Goal: Task Accomplishment & Management: Manage account settings

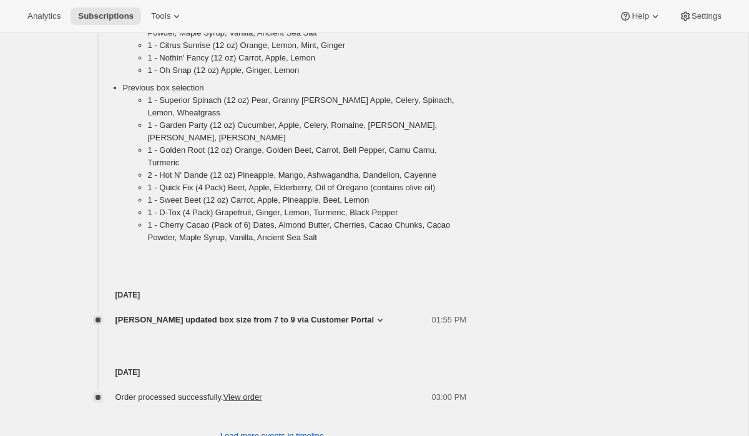
scroll to position [913, 0]
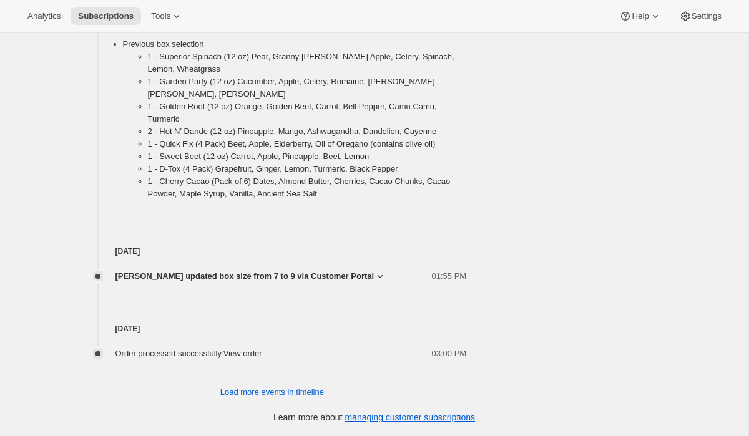
click at [374, 275] on icon at bounding box center [380, 276] width 12 height 12
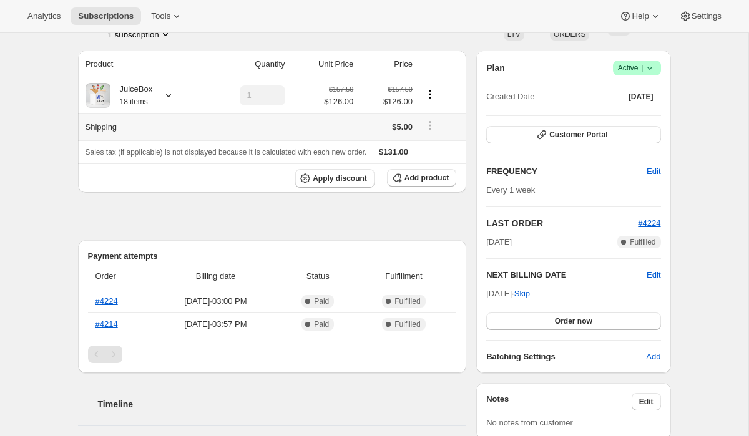
scroll to position [44, 0]
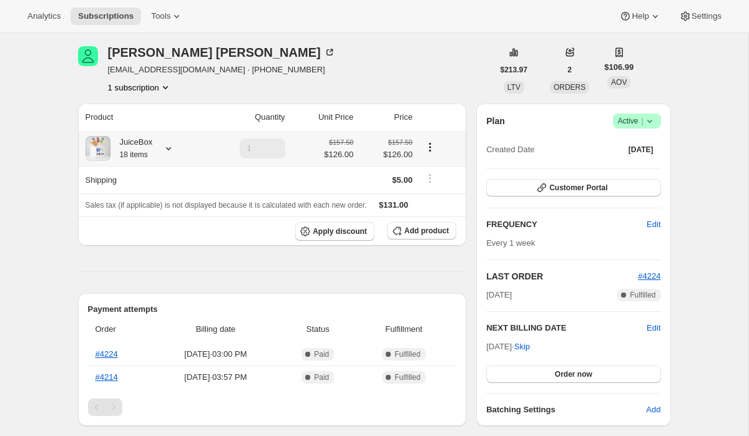
click at [174, 147] on icon at bounding box center [168, 148] width 12 height 12
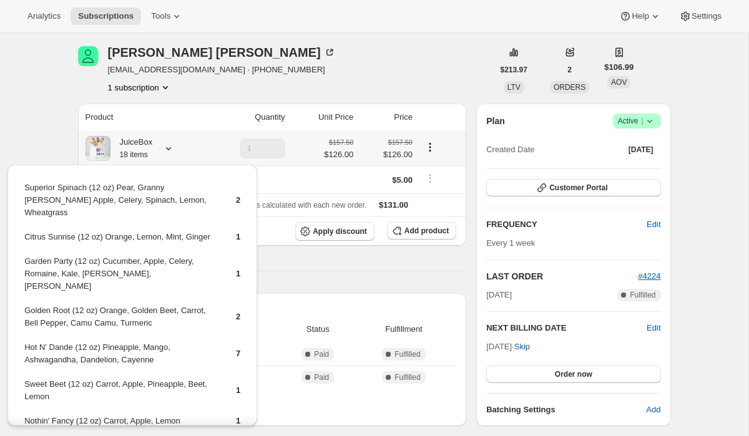
click at [174, 147] on icon at bounding box center [168, 148] width 12 height 12
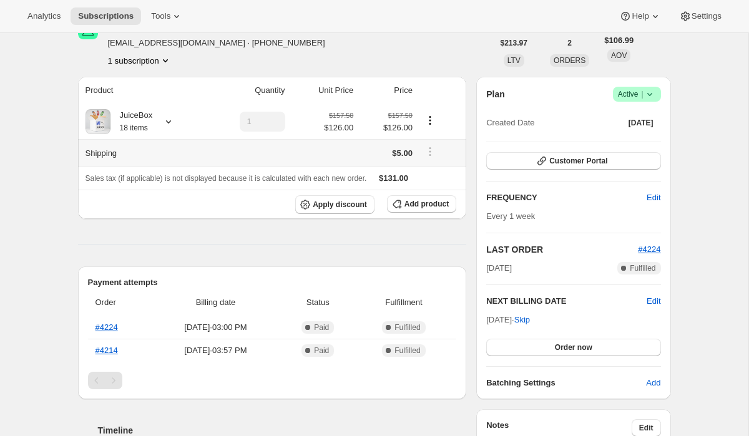
scroll to position [91, 0]
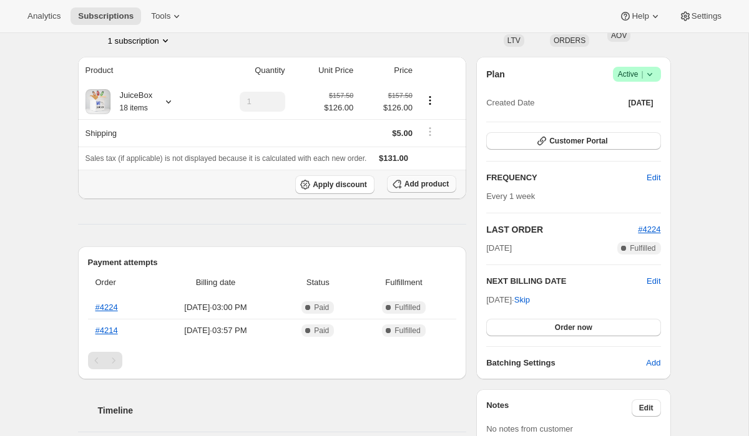
click at [399, 185] on icon "button" at bounding box center [397, 184] width 12 height 12
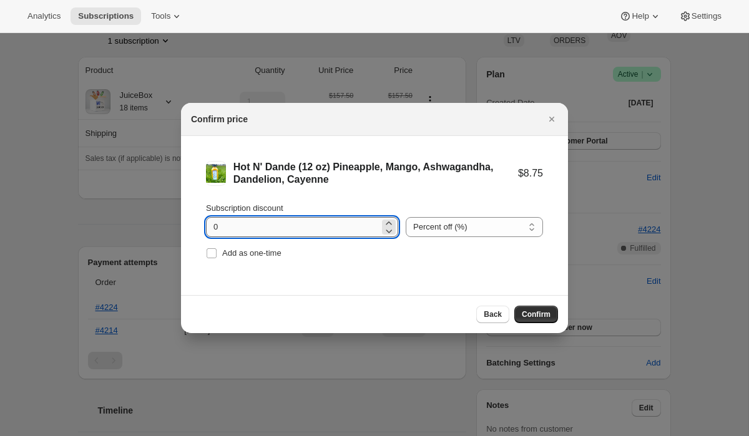
click at [345, 229] on input "0" at bounding box center [293, 227] width 174 height 20
type input "20"
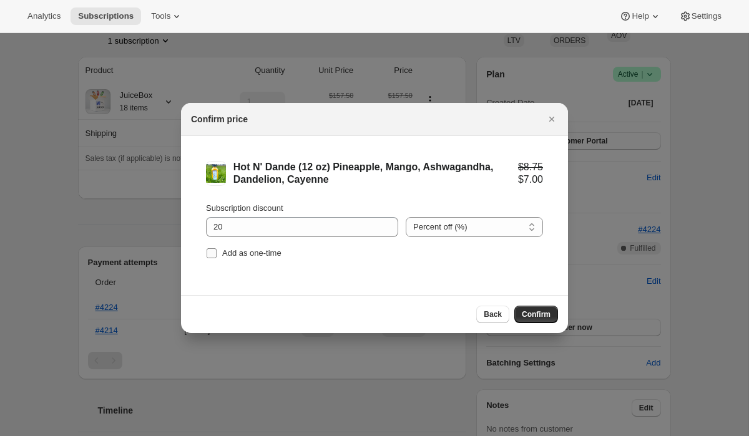
click at [209, 256] on input "Add as one-time" at bounding box center [212, 253] width 10 height 10
checkbox input "true"
click at [524, 310] on span "Confirm" at bounding box center [536, 315] width 29 height 10
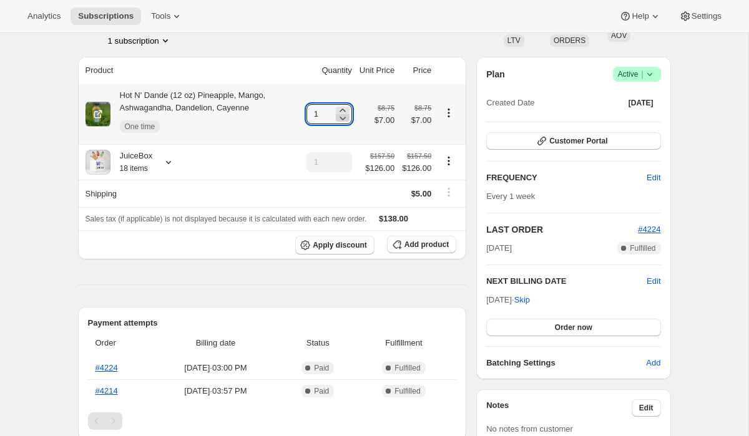
click at [339, 112] on icon at bounding box center [342, 118] width 12 height 12
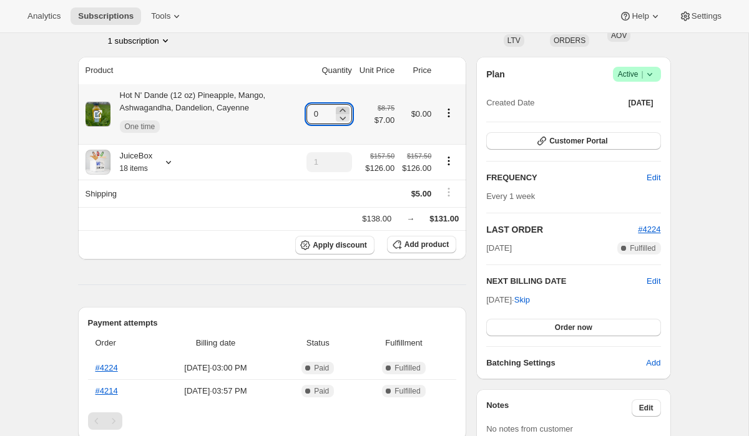
click at [338, 110] on icon at bounding box center [342, 110] width 12 height 12
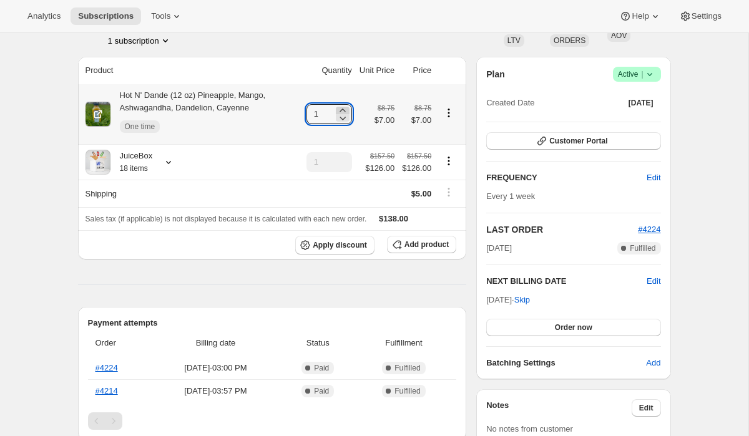
click at [338, 110] on icon at bounding box center [342, 110] width 12 height 12
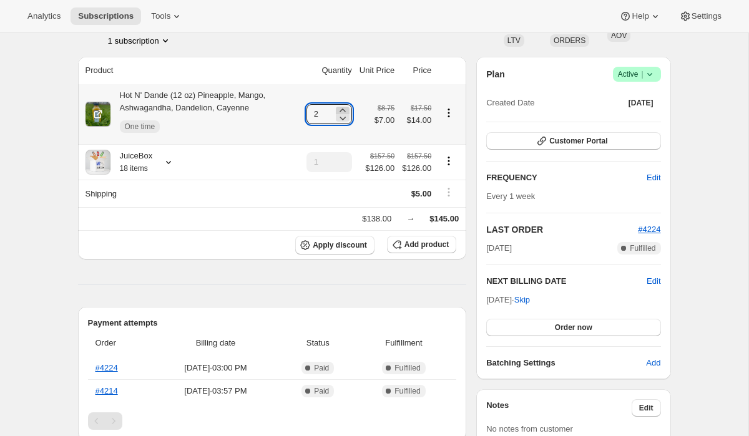
click at [340, 111] on icon at bounding box center [343, 110] width 6 height 3
type input "3"
click at [398, 37] on div "[PERSON_NAME] [EMAIL_ADDRESS][DOMAIN_NAME] · [PHONE_NUMBER] 1 subscription" at bounding box center [285, 22] width 415 height 47
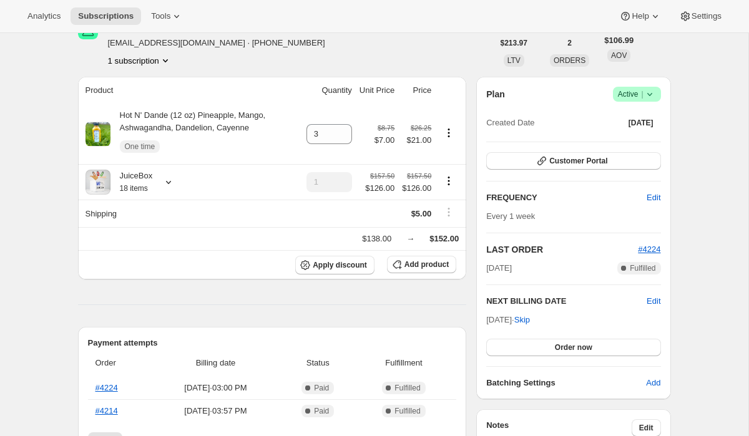
scroll to position [66, 0]
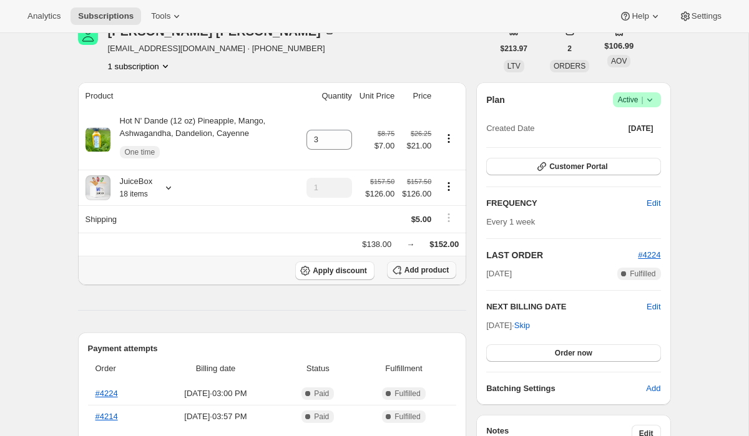
click at [411, 268] on span "Add product" at bounding box center [426, 270] width 44 height 10
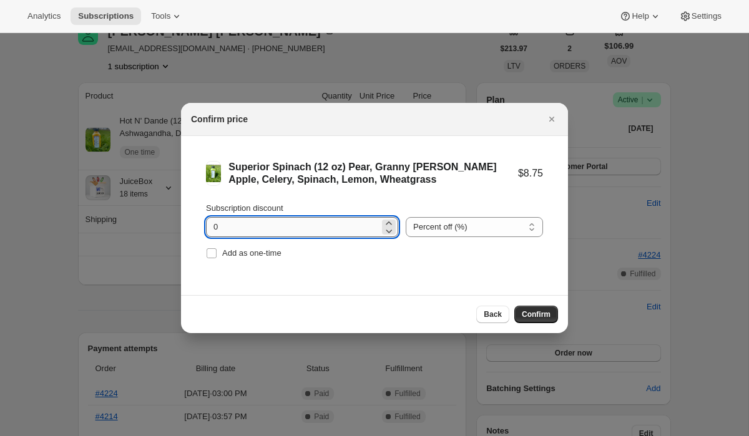
click at [301, 230] on input "0" at bounding box center [293, 227] width 174 height 20
type input "20"
click at [211, 252] on input "Add as one-time" at bounding box center [212, 253] width 10 height 10
checkbox input "true"
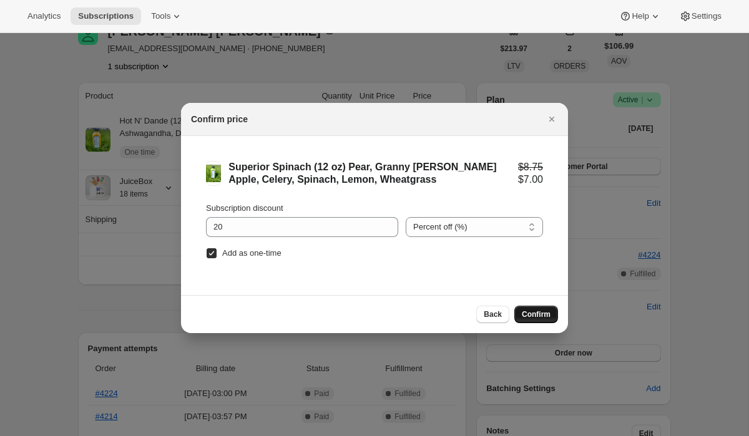
click at [541, 315] on span "Confirm" at bounding box center [536, 315] width 29 height 10
type input "1"
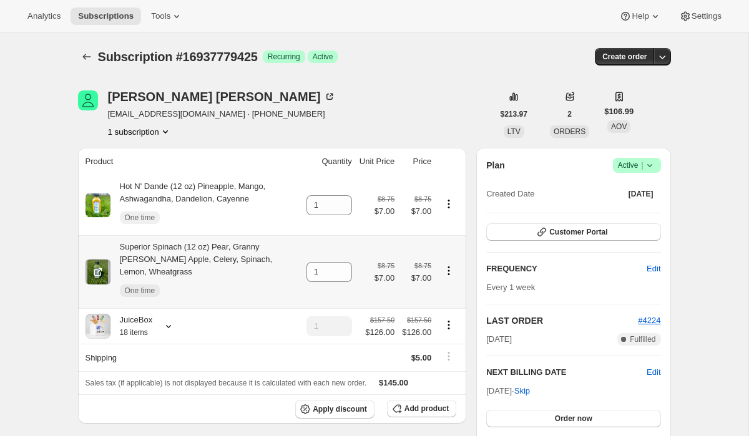
scroll to position [99, 0]
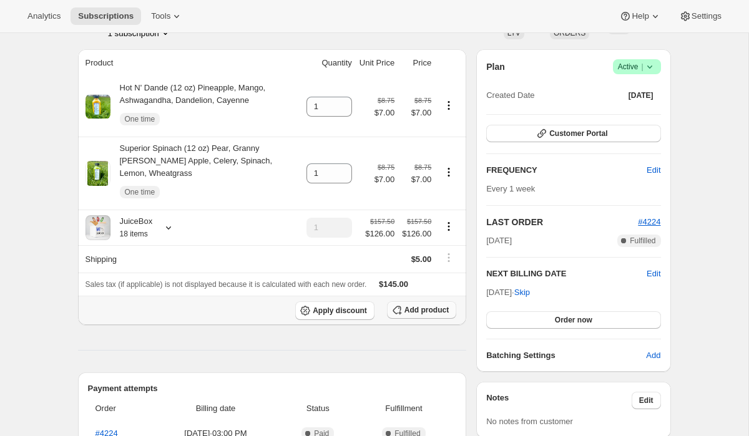
click at [405, 305] on span "Add product" at bounding box center [426, 310] width 44 height 10
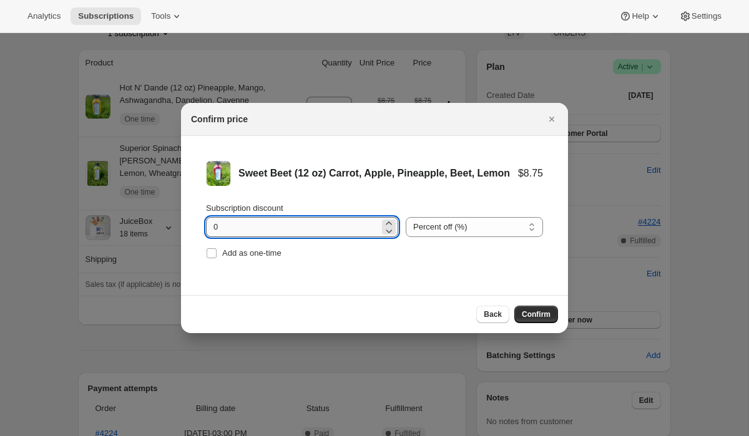
click at [262, 223] on input "0" at bounding box center [293, 227] width 174 height 20
type input "20"
click at [216, 252] on input "Add as one-time" at bounding box center [212, 253] width 10 height 10
checkbox input "true"
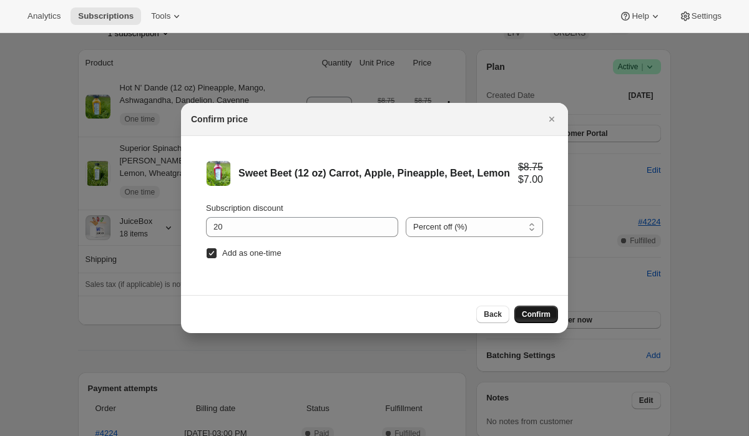
click at [543, 316] on span "Confirm" at bounding box center [536, 315] width 29 height 10
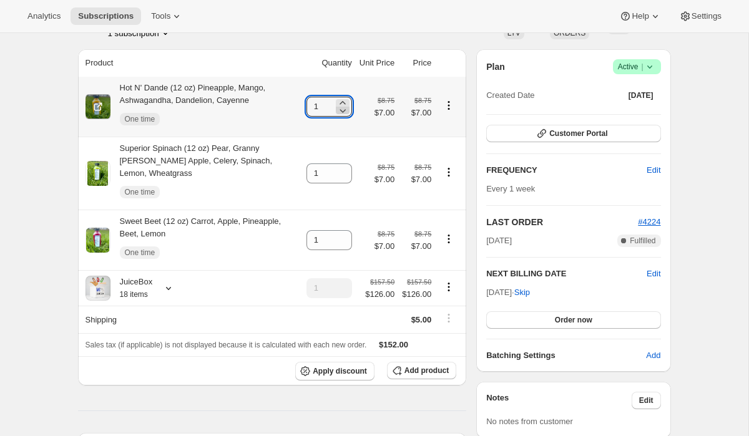
click at [336, 105] on icon at bounding box center [342, 110] width 12 height 12
click at [340, 101] on icon at bounding box center [343, 102] width 6 height 3
type input "3"
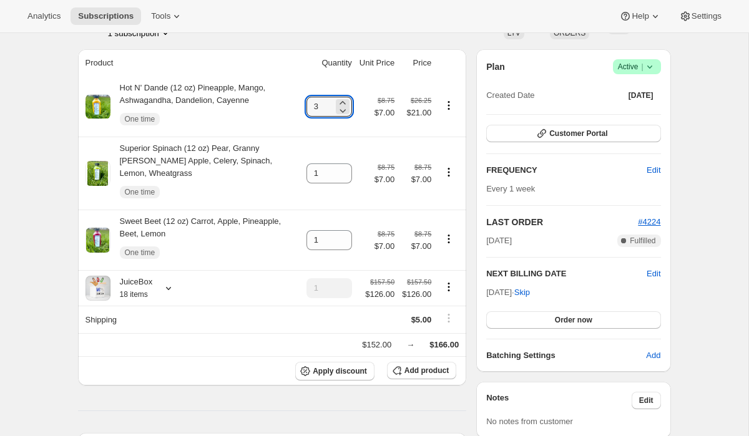
click at [440, 37] on div "[PERSON_NAME] [EMAIL_ADDRESS][DOMAIN_NAME] · [PHONE_NUMBER] 1 subscription" at bounding box center [285, 15] width 415 height 47
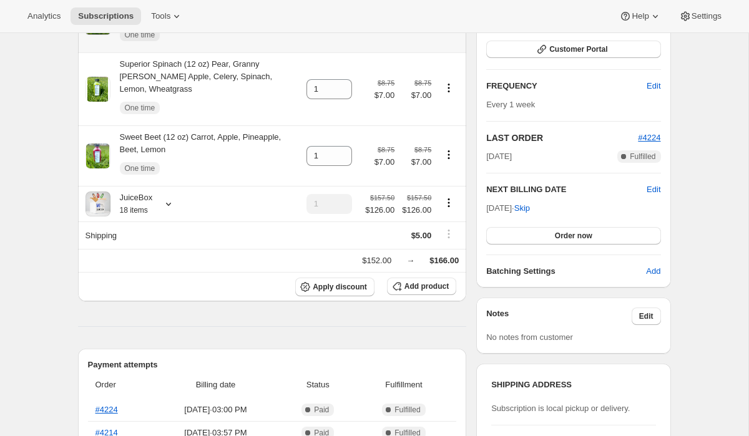
scroll to position [187, 0]
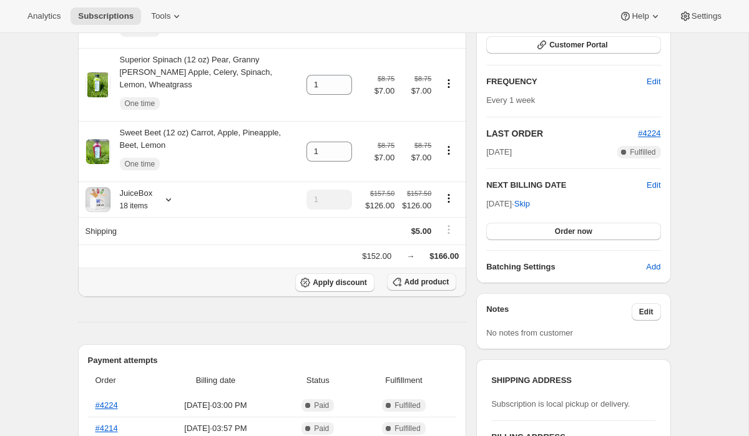
click at [404, 277] on span "Add product" at bounding box center [426, 282] width 44 height 10
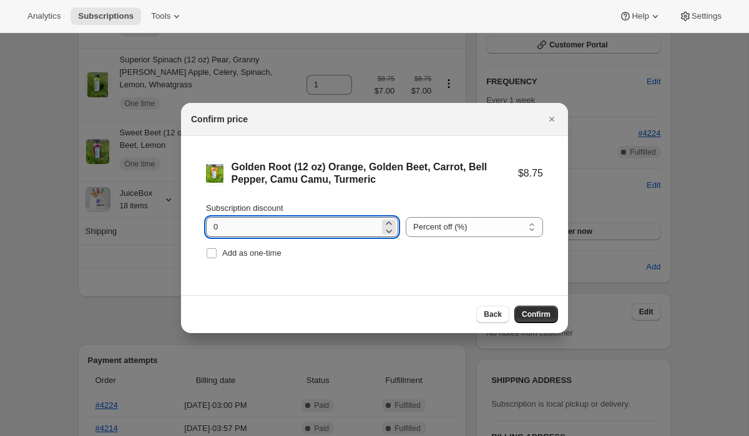
click at [327, 227] on input "0" at bounding box center [293, 227] width 174 height 20
type input "20"
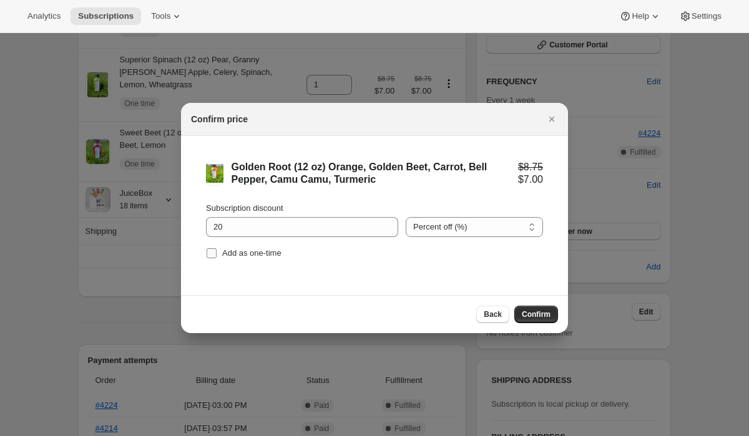
click at [211, 252] on input "Add as one-time" at bounding box center [212, 253] width 10 height 10
checkbox input "true"
click at [541, 313] on span "Confirm" at bounding box center [536, 315] width 29 height 10
type input "1"
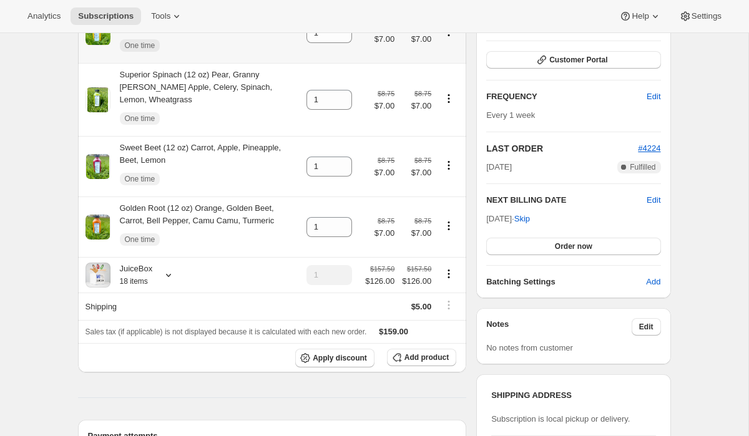
scroll to position [198, 0]
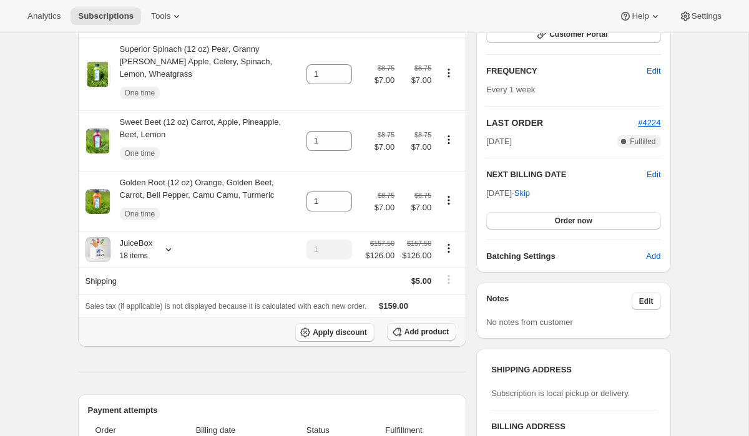
click at [427, 327] on span "Add product" at bounding box center [426, 332] width 44 height 10
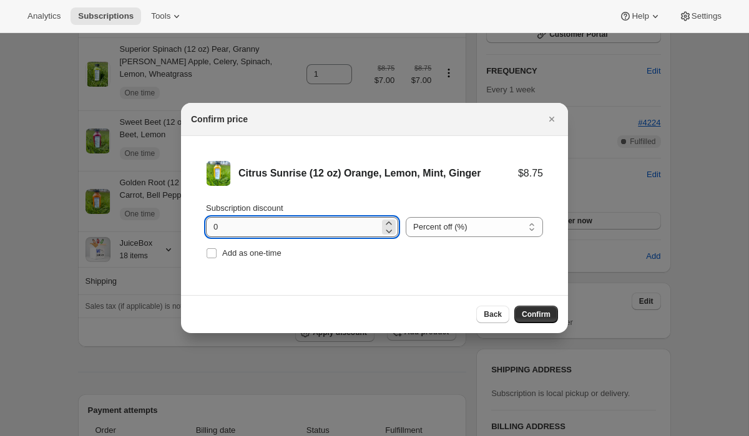
click at [301, 222] on input "0" at bounding box center [293, 227] width 174 height 20
type input "20"
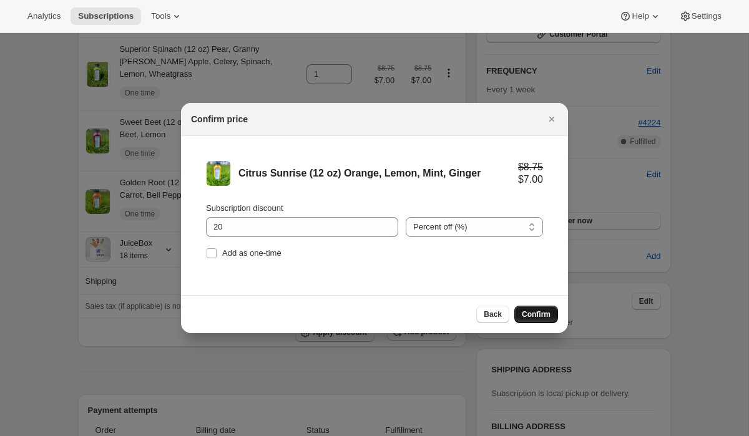
click at [525, 311] on span "Confirm" at bounding box center [536, 315] width 29 height 10
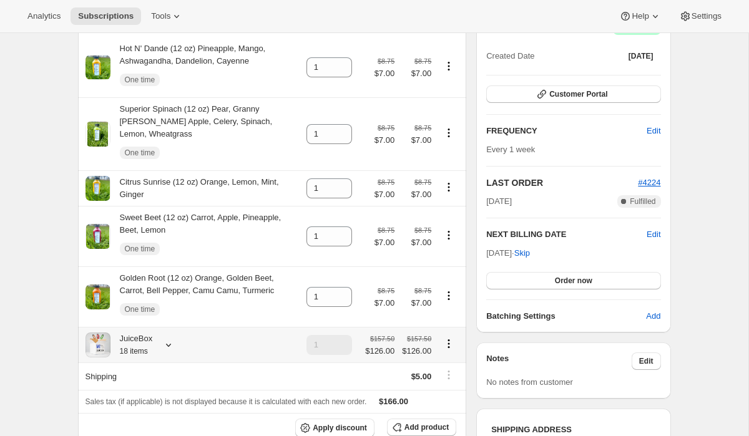
scroll to position [139, 0]
click at [421, 422] on span "Add product" at bounding box center [426, 427] width 44 height 10
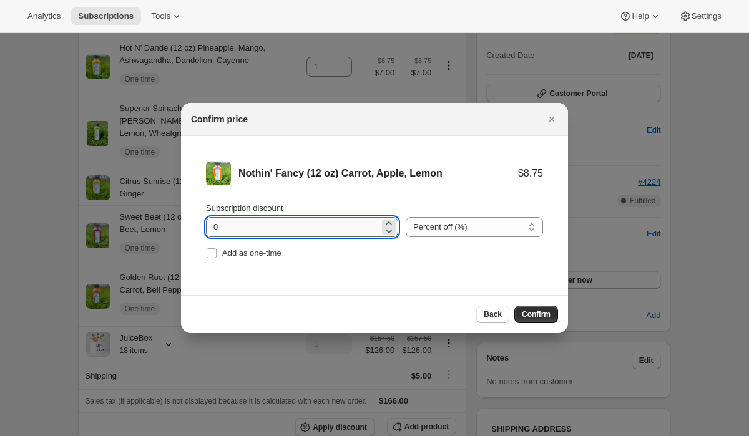
click at [282, 234] on input "0" at bounding box center [293, 227] width 174 height 20
type input "20"
click at [532, 313] on span "Confirm" at bounding box center [536, 315] width 29 height 10
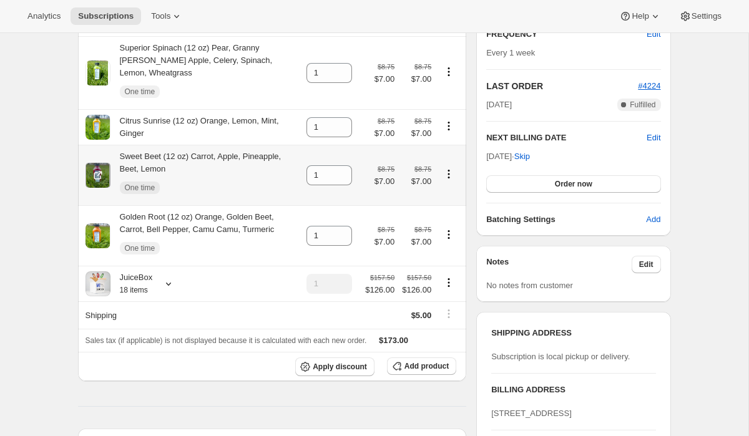
scroll to position [237, 0]
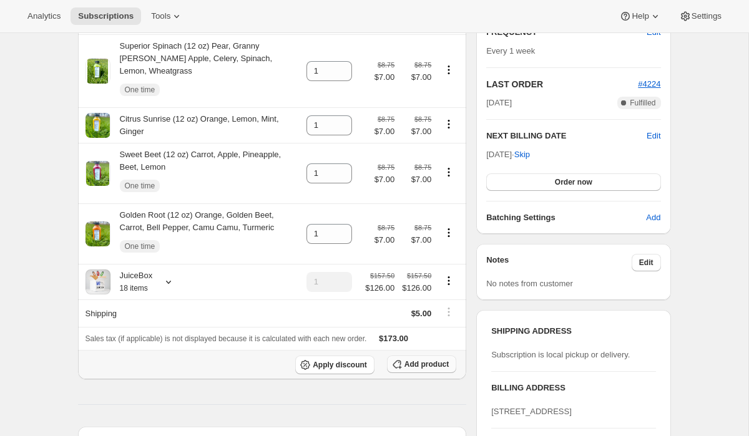
click at [409, 360] on span "Add product" at bounding box center [426, 365] width 44 height 10
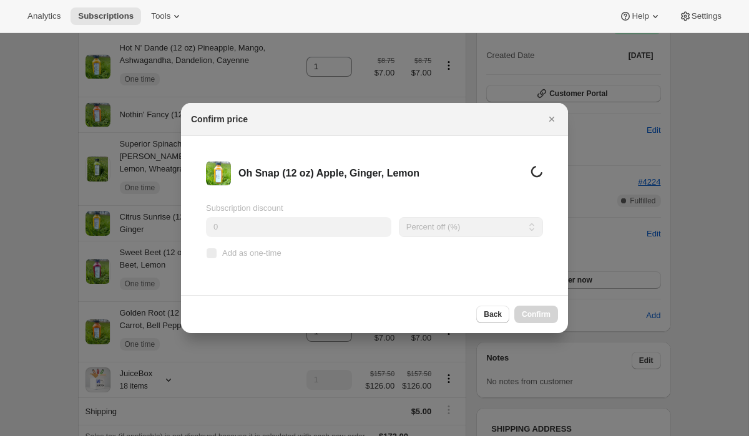
scroll to position [0, 0]
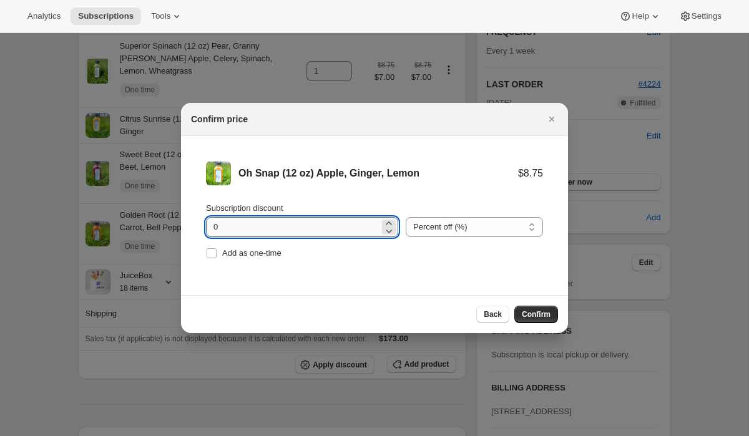
click at [302, 224] on input "0" at bounding box center [293, 227] width 174 height 20
type input "20"
click at [207, 251] on input "Add as one-time" at bounding box center [212, 253] width 10 height 10
checkbox input "true"
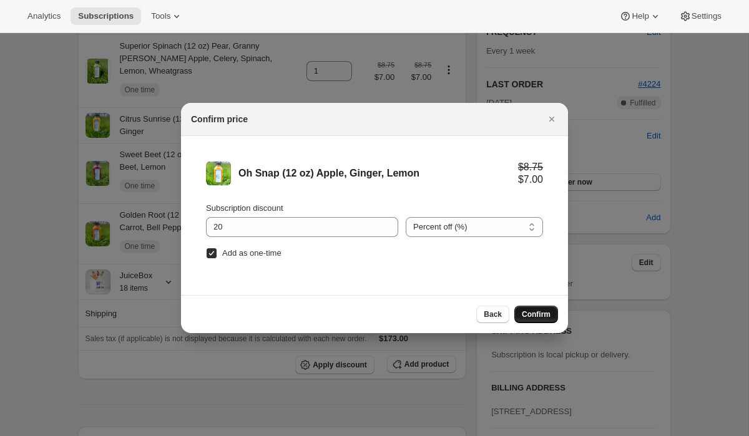
click at [521, 310] on button "Confirm" at bounding box center [536, 314] width 44 height 17
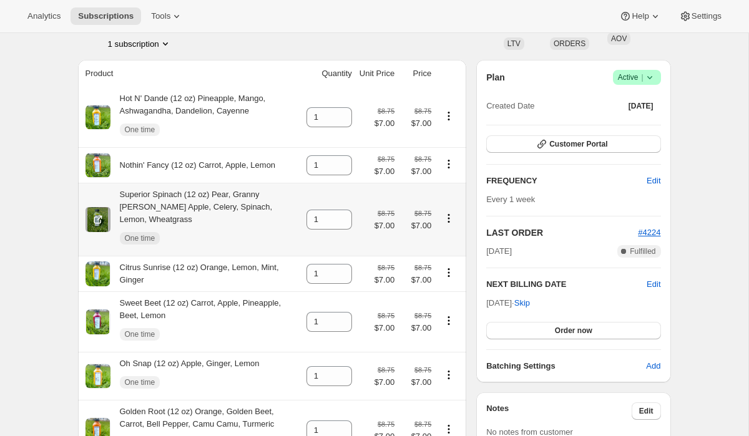
scroll to position [84, 0]
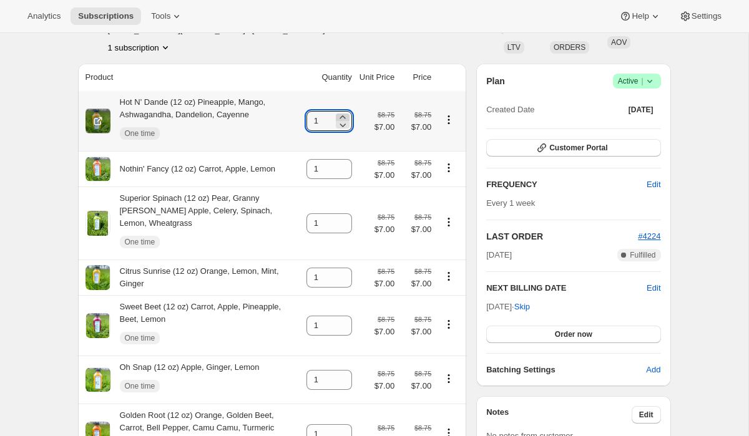
click at [340, 117] on icon at bounding box center [343, 116] width 6 height 3
type input "4"
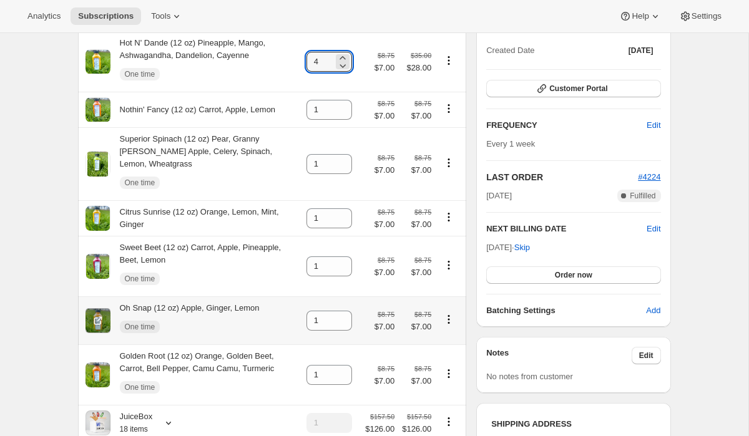
scroll to position [150, 0]
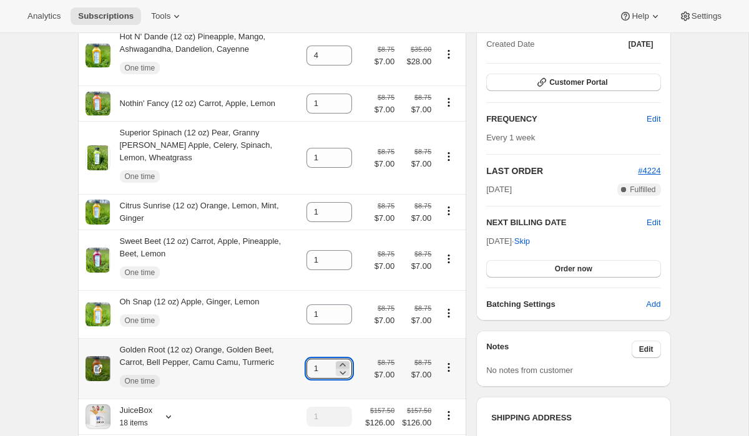
click at [340, 363] on icon at bounding box center [343, 364] width 6 height 3
click at [338, 366] on icon at bounding box center [342, 372] width 12 height 12
type input "2"
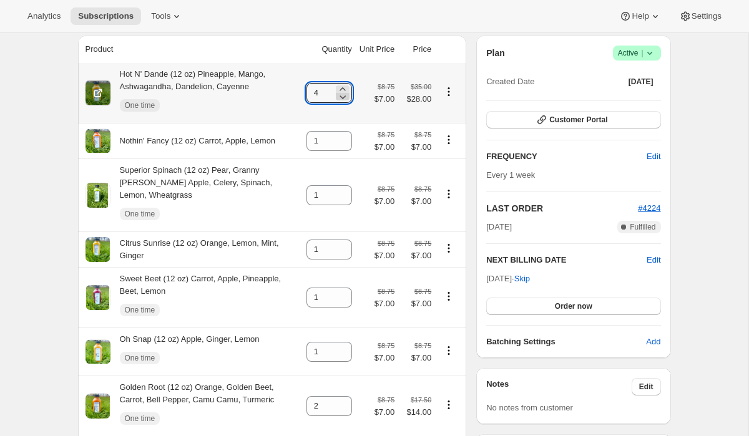
click at [340, 97] on icon at bounding box center [342, 97] width 12 height 12
type input "3"
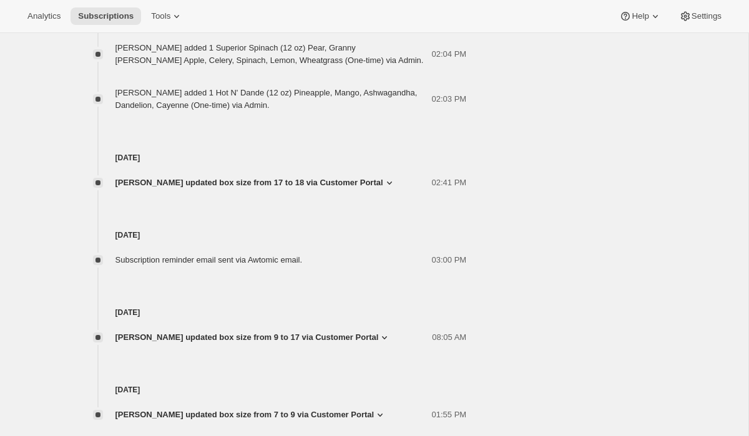
scroll to position [1176, 0]
click at [383, 187] on icon at bounding box center [389, 182] width 12 height 12
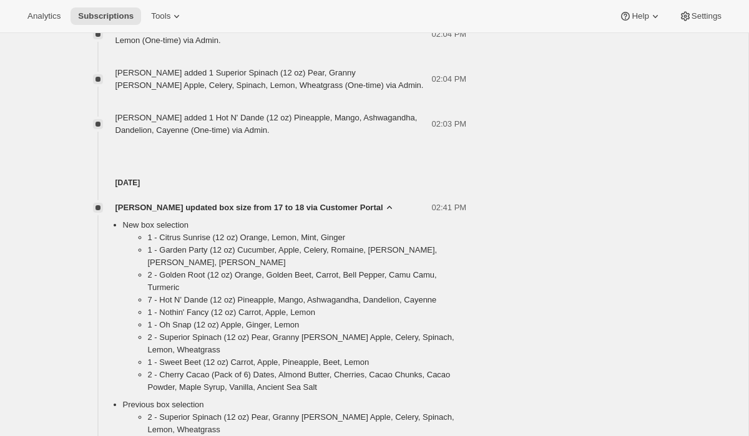
scroll to position [1149, 0]
click at [383, 215] on icon at bounding box center [389, 209] width 12 height 12
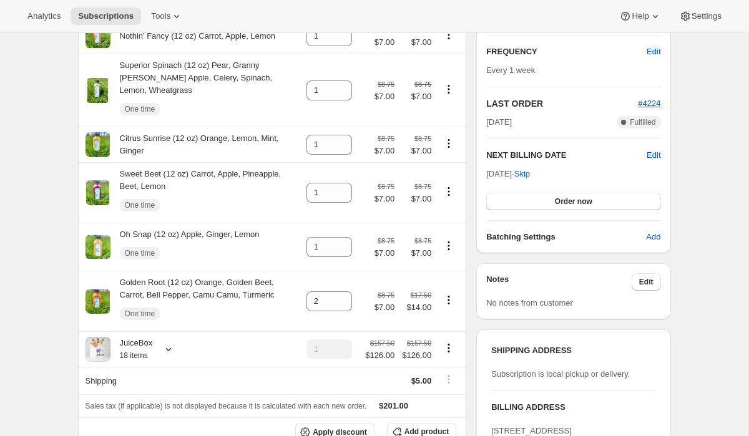
scroll to position [0, 0]
